Goal: Task Accomplishment & Management: Manage account settings

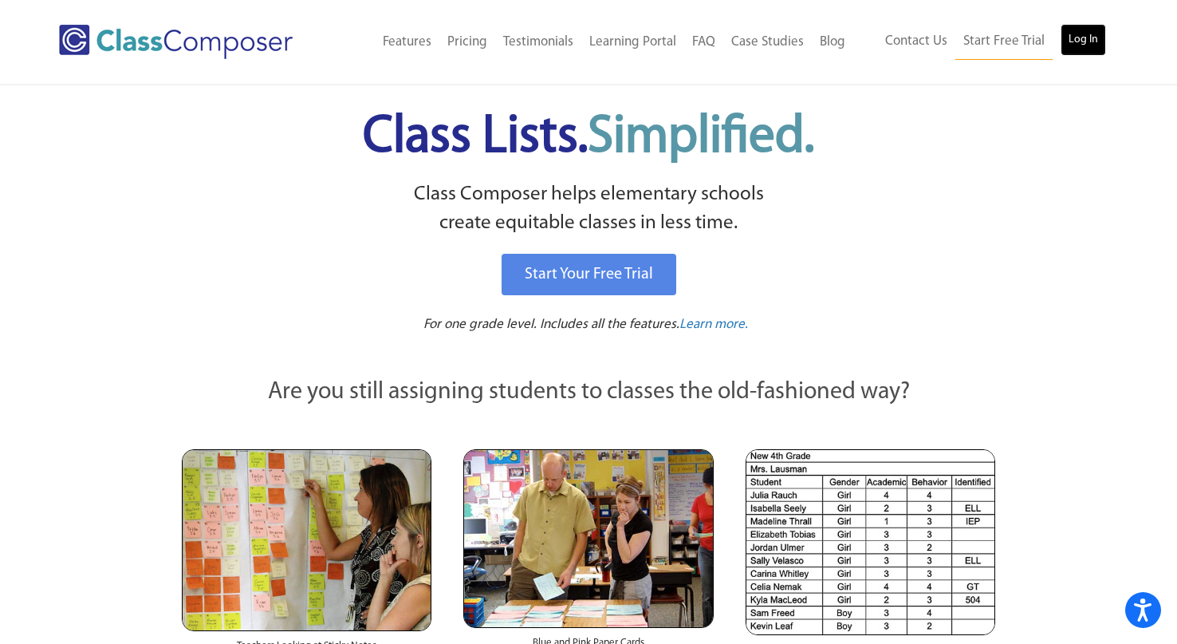
click at [1077, 37] on link "Log In" at bounding box center [1083, 40] width 45 height 32
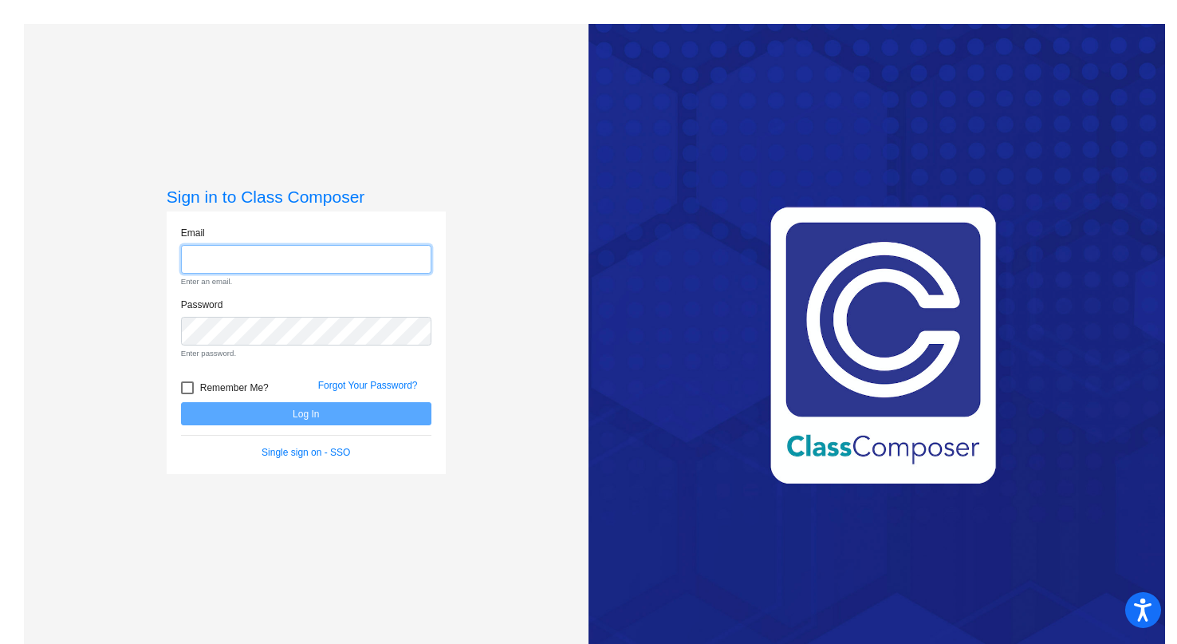
type input "jlewsadder@lcusd.net"
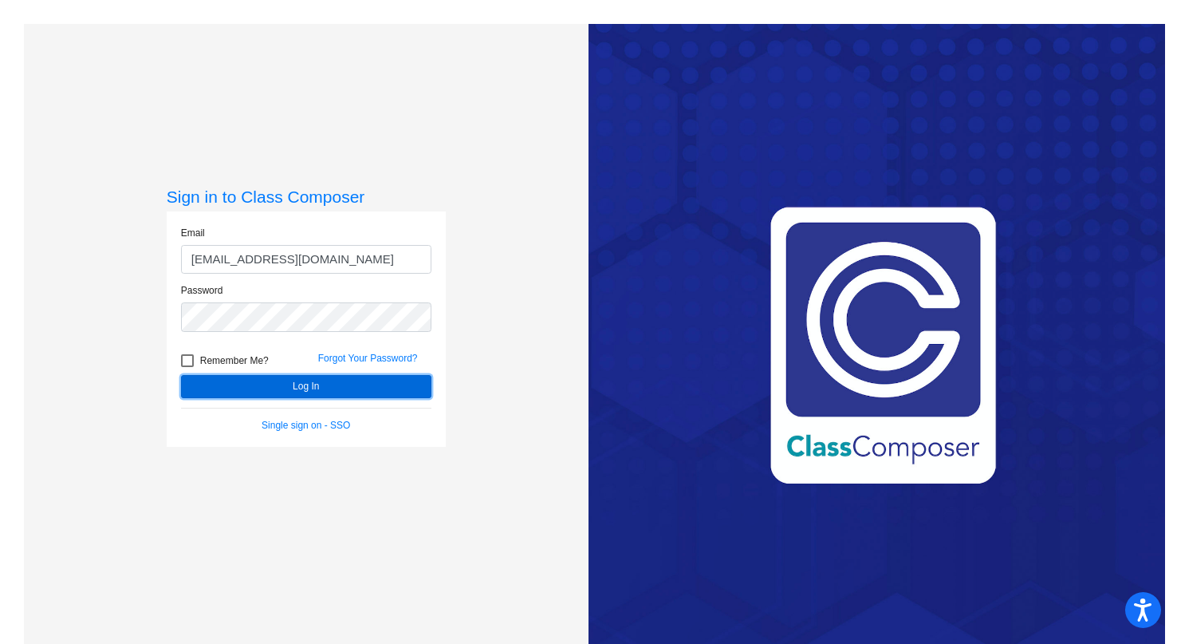
click at [293, 384] on button "Log In" at bounding box center [306, 386] width 250 height 23
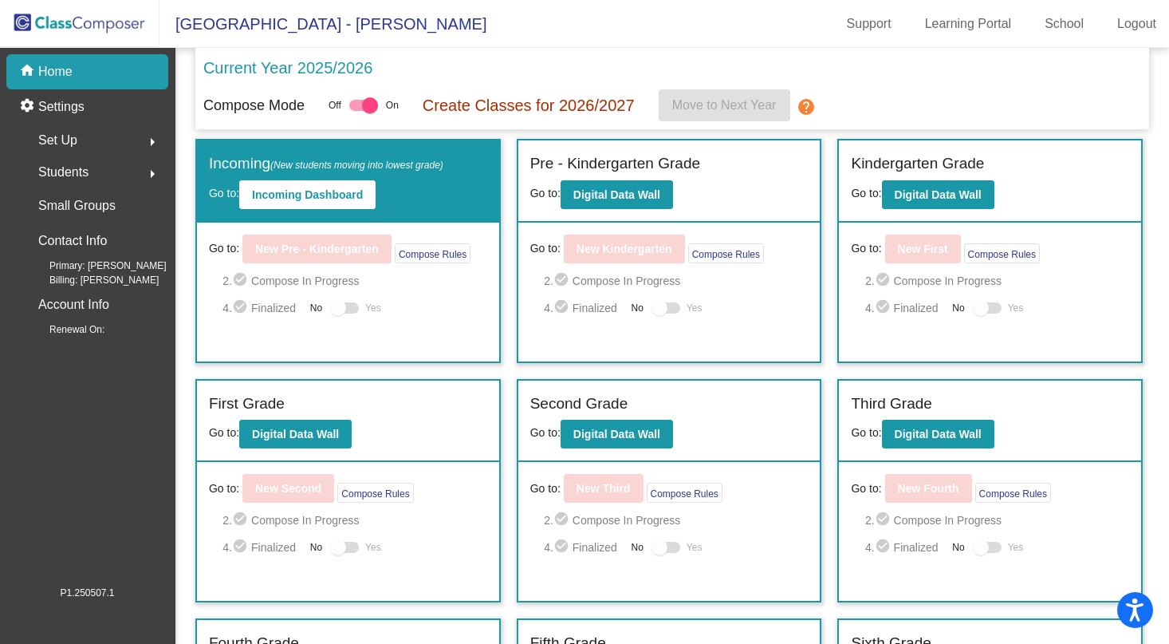
click at [74, 144] on span "Set Up" at bounding box center [57, 140] width 39 height 22
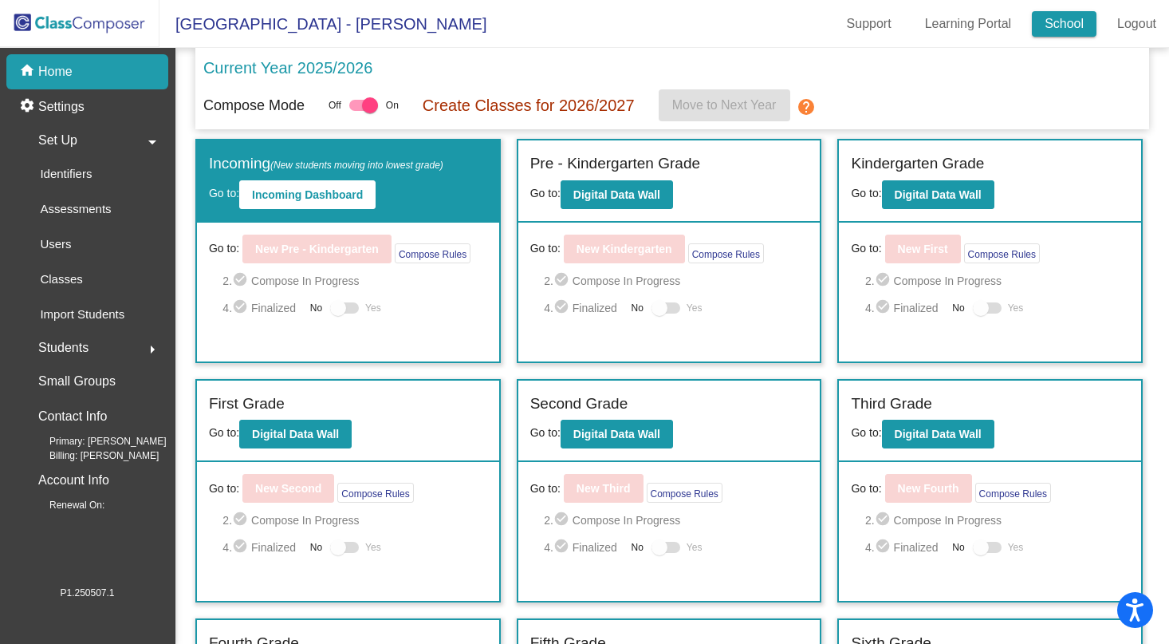
click at [1077, 19] on link "School" at bounding box center [1064, 24] width 65 height 26
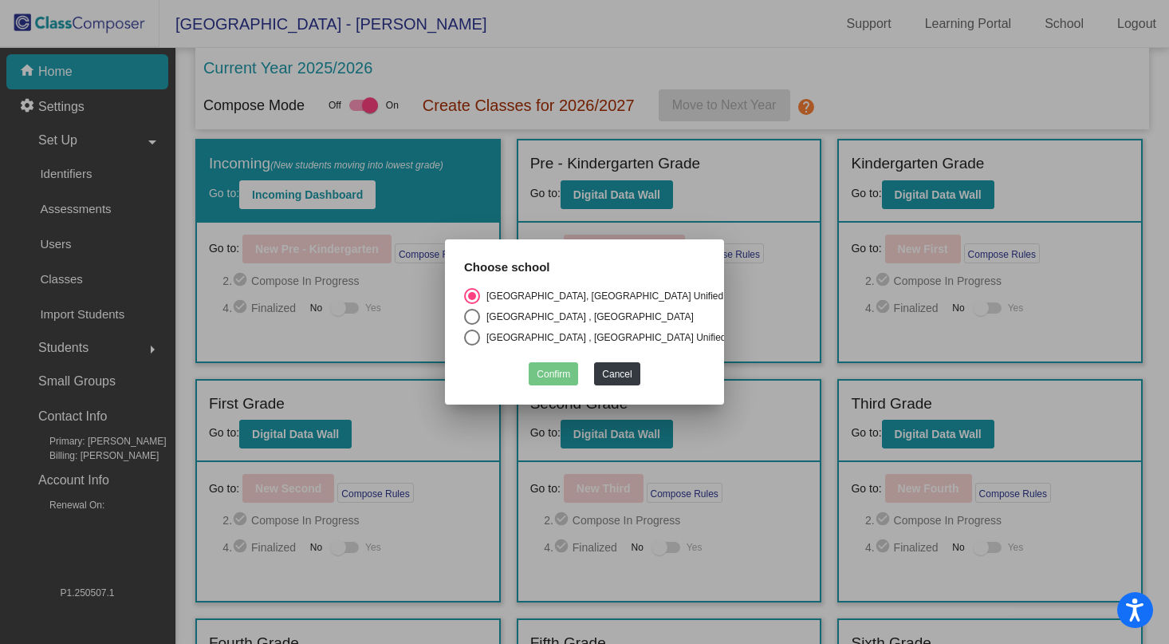
click at [465, 329] on div "Select an option" at bounding box center [472, 337] width 16 height 16
click at [471, 345] on input "La Canada Elementary , La Canada Unified School District" at bounding box center [471, 345] width 1 height 1
radio input "true"
click at [548, 362] on button "Confirm" at bounding box center [553, 373] width 49 height 23
checkbox input "false"
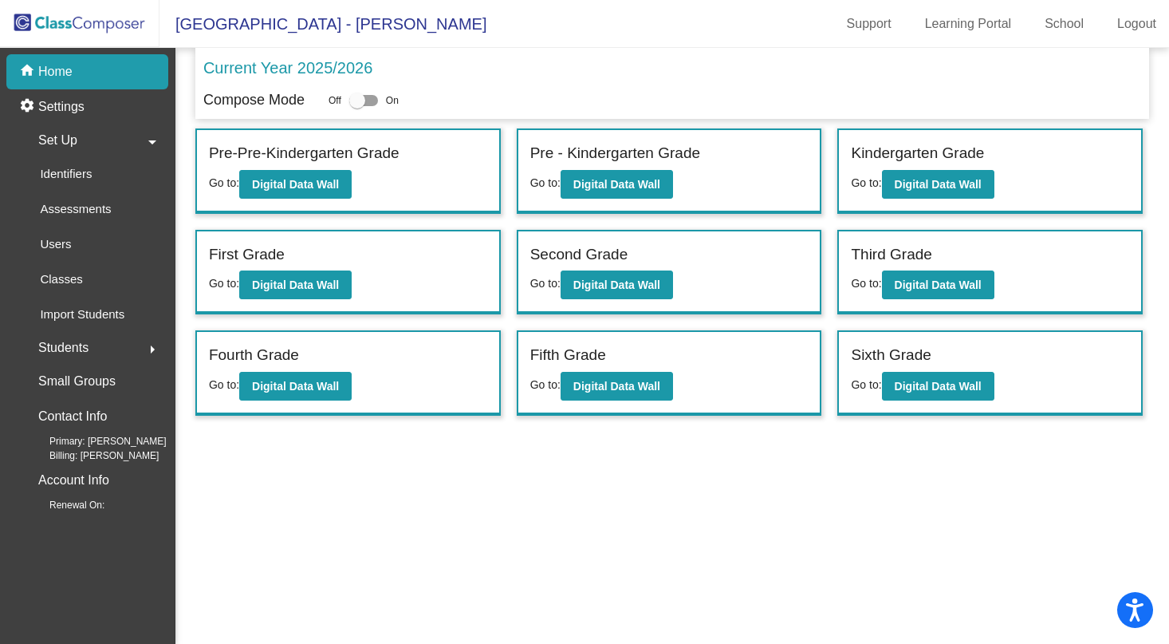
click at [64, 136] on span "Set Up" at bounding box center [57, 140] width 39 height 22
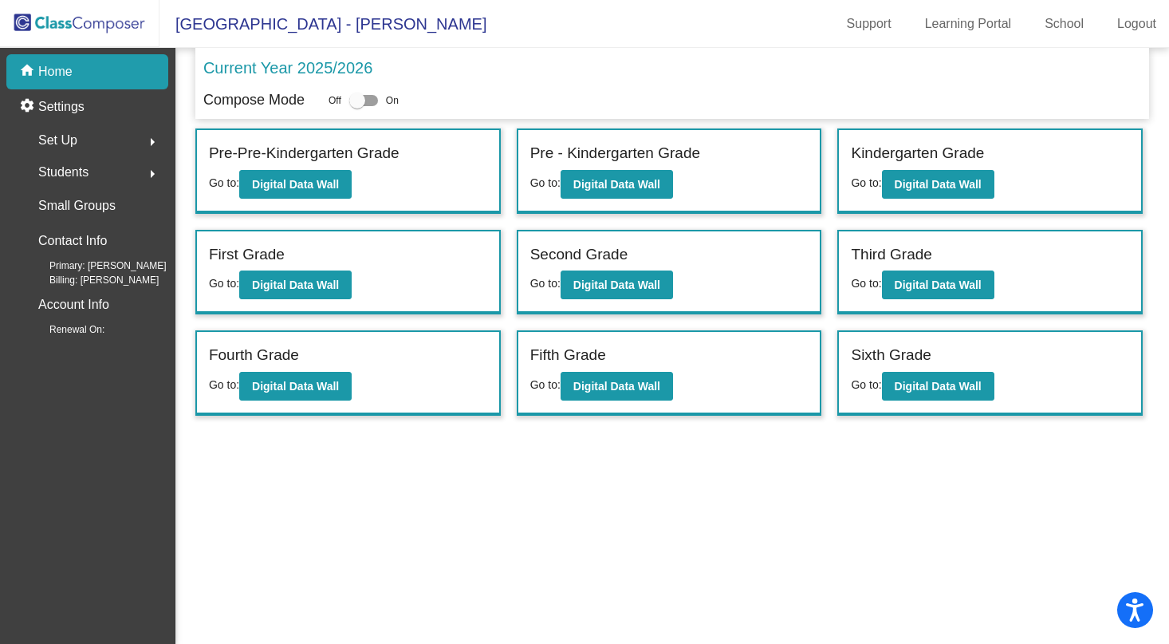
click at [61, 148] on span "Set Up" at bounding box center [57, 140] width 39 height 22
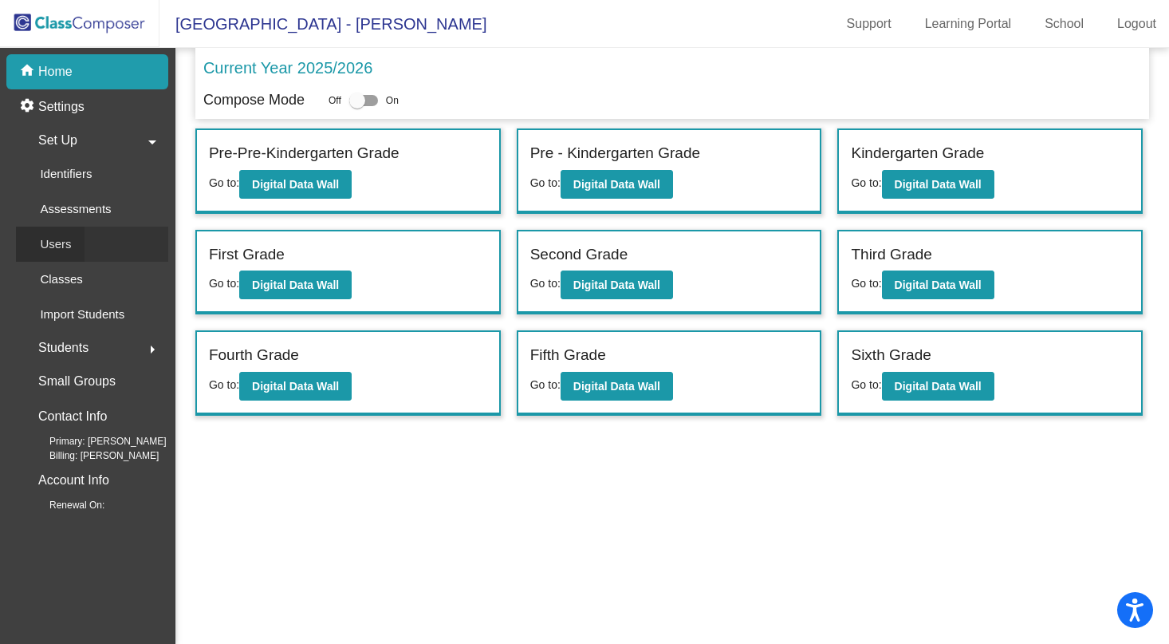
click at [54, 245] on p "Users" at bounding box center [55, 244] width 31 height 19
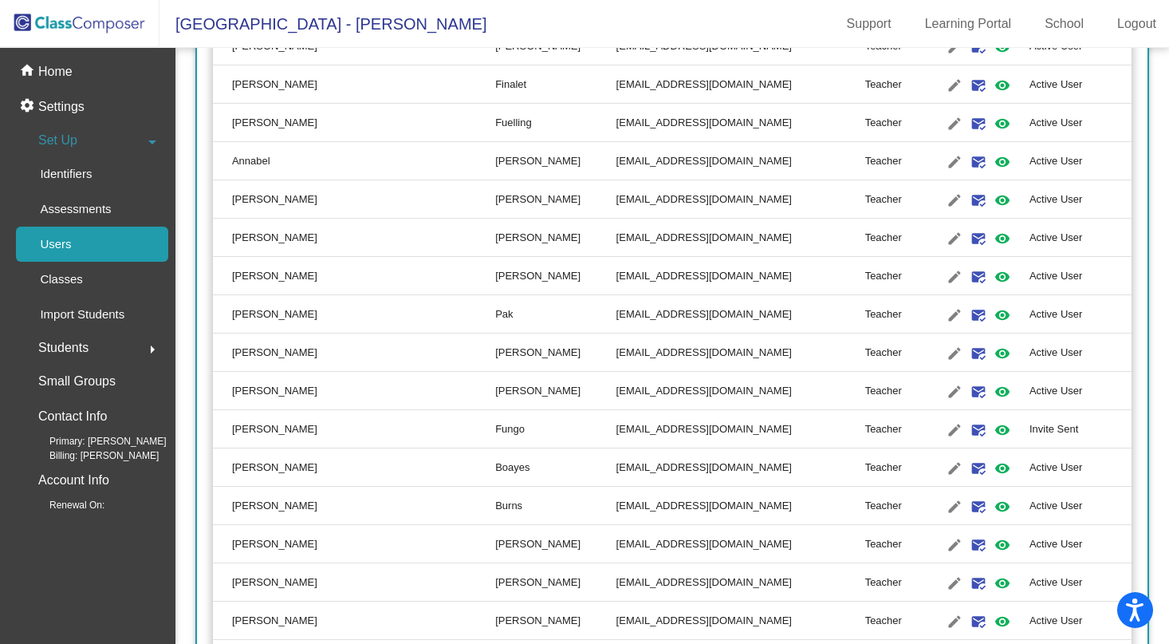
scroll to position [694, 0]
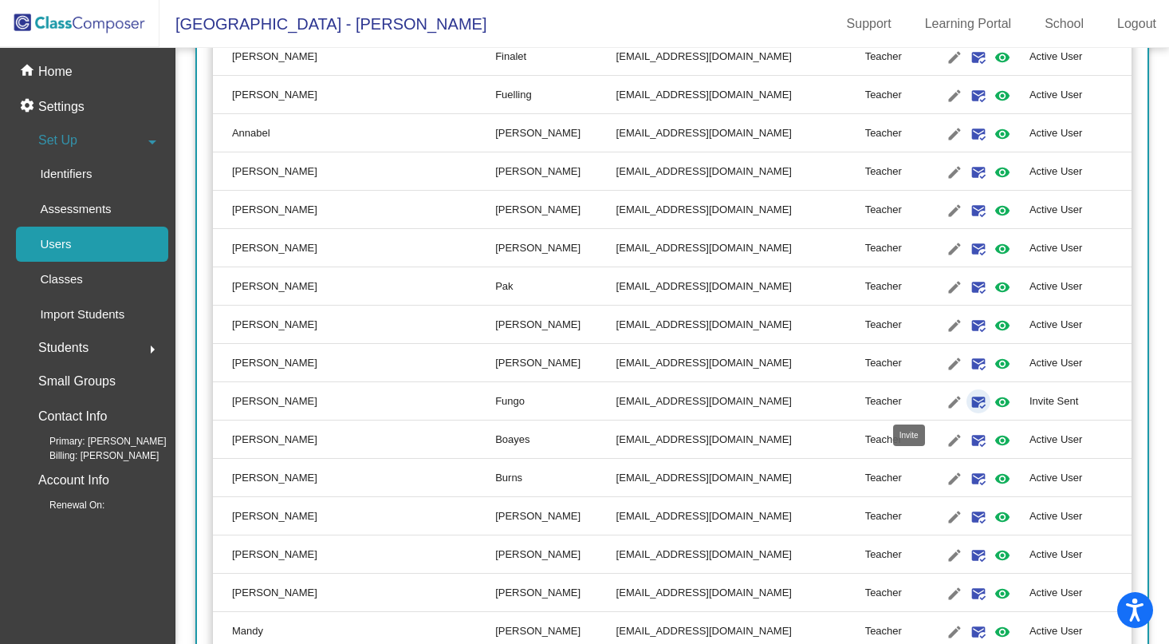
click at [969, 399] on mat-icon "mark_email_read" at bounding box center [978, 401] width 19 height 19
